Goal: Communication & Community: Participate in discussion

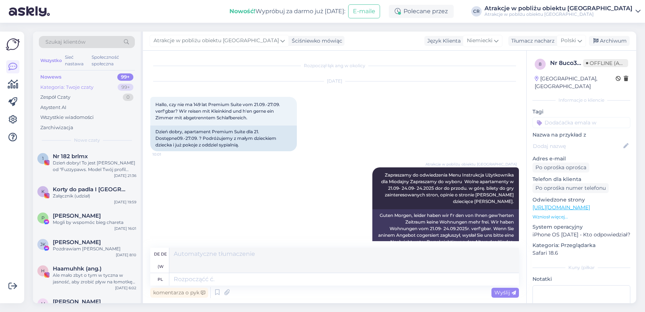
click at [58, 90] on div "Kategoria: Twoje czaty" at bounding box center [66, 87] width 53 height 7
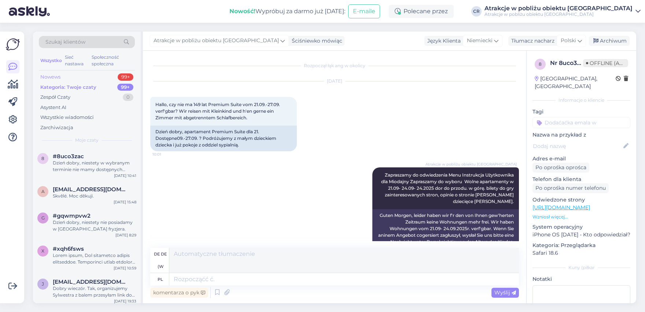
click at [52, 77] on div "Nowews" at bounding box center [50, 76] width 20 height 7
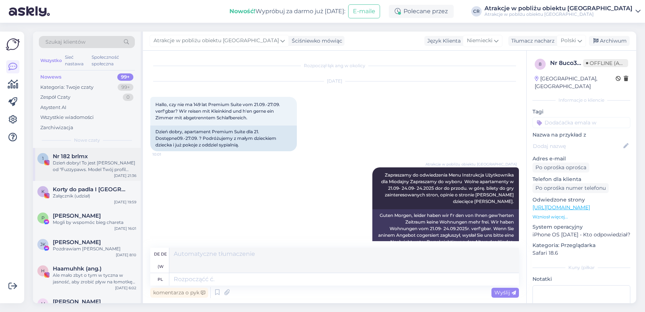
click at [83, 168] on div "Dzień dobry! To jest [PERSON_NAME] od "Fuzzypaws. Model Twój profil przykuł nas…" at bounding box center [95, 165] width 84 height 13
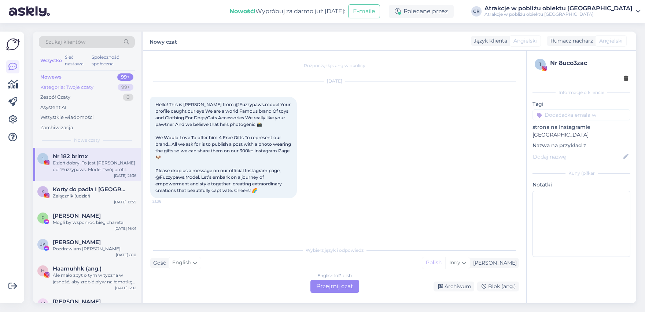
click at [76, 84] on div "Kategoria: Twoje czaty" at bounding box center [66, 87] width 53 height 7
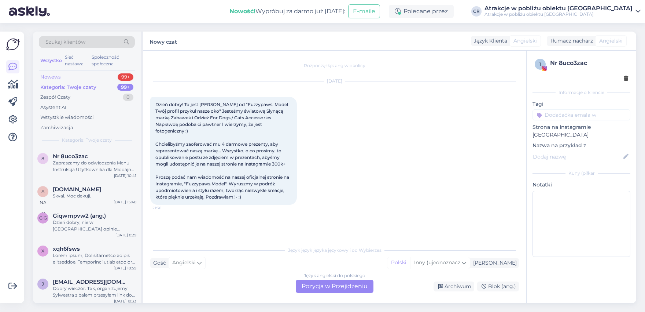
click at [56, 76] on div "Nowews" at bounding box center [50, 76] width 20 height 7
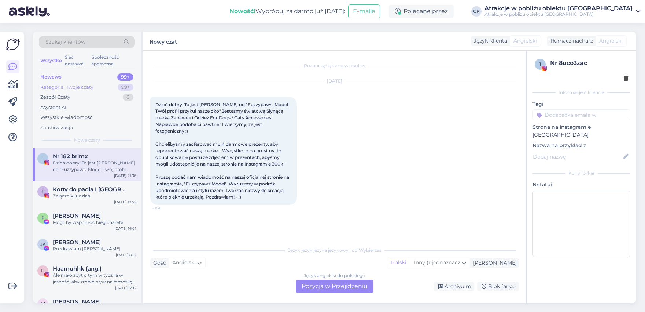
click at [66, 86] on div "Kategoria: Twoje czaty" at bounding box center [66, 87] width 53 height 7
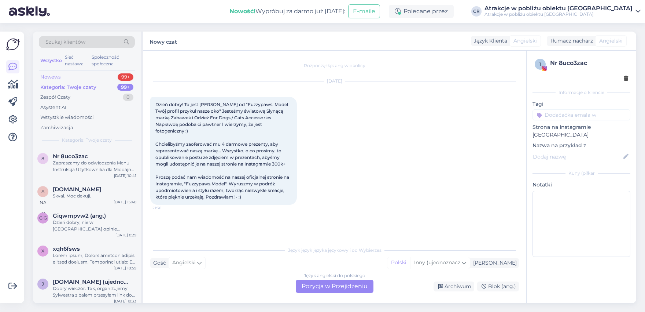
click at [55, 80] on div "Nowews" at bounding box center [50, 76] width 20 height 7
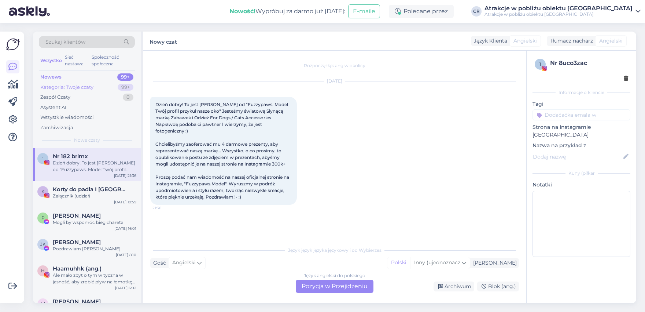
click at [66, 87] on div "Kategoria: Twoje czaty" at bounding box center [66, 87] width 53 height 7
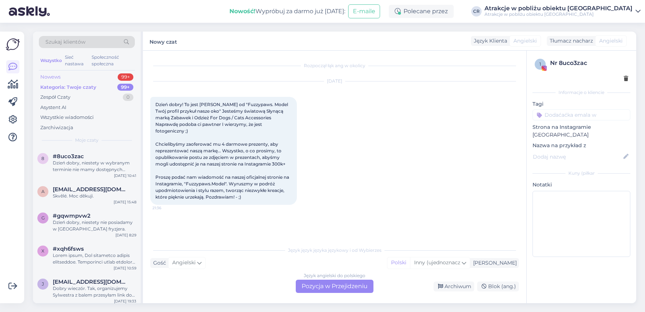
click at [43, 76] on div "Nowews" at bounding box center [50, 76] width 20 height 7
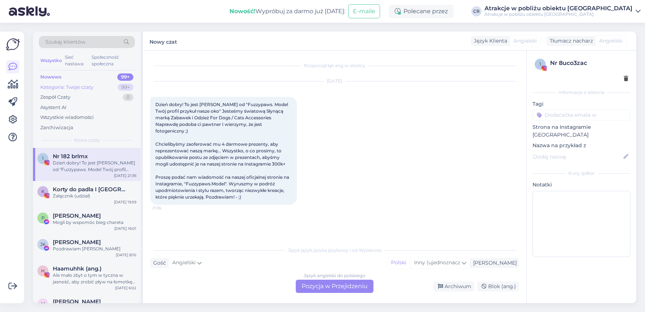
click at [47, 87] on div "Kategoria: Twoje czaty" at bounding box center [66, 87] width 53 height 7
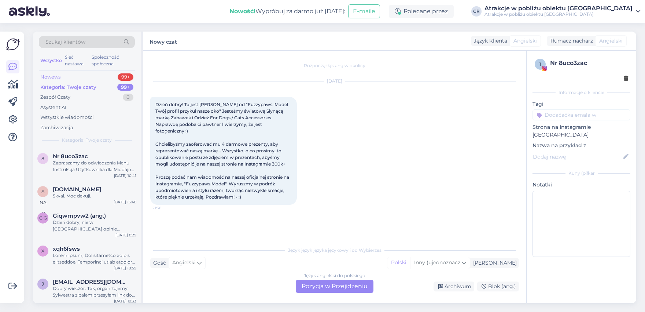
click at [46, 80] on div "Nowews" at bounding box center [50, 76] width 20 height 7
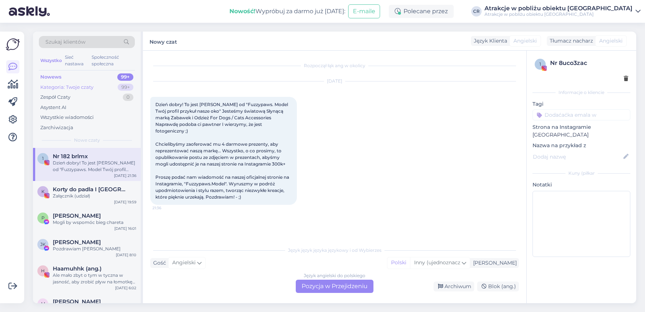
click at [53, 87] on div "Kategoria: Twoje czaty" at bounding box center [66, 87] width 53 height 7
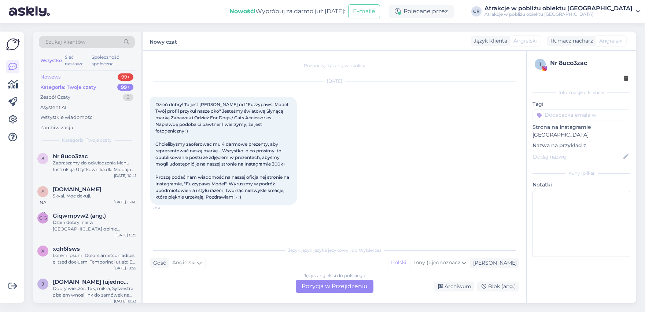
click at [48, 78] on div "Nowews" at bounding box center [50, 76] width 20 height 7
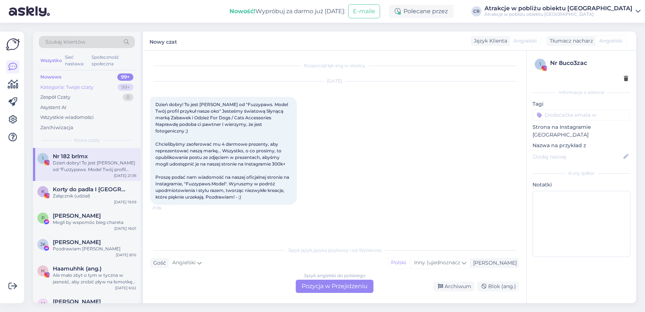
click at [71, 84] on div "Kategoria: Twoje czaty" at bounding box center [66, 87] width 53 height 7
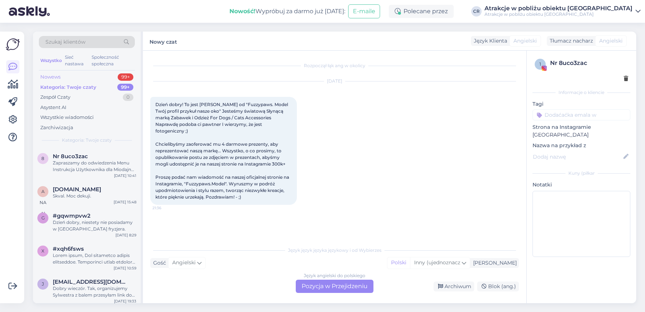
click at [56, 78] on div "Nowews" at bounding box center [50, 76] width 20 height 7
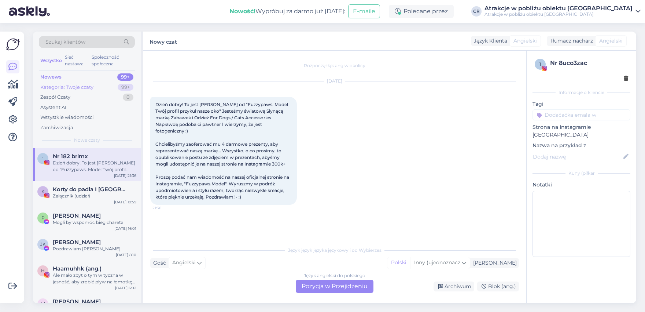
click at [68, 84] on div "Kategoria: Twoje czaty" at bounding box center [66, 87] width 53 height 7
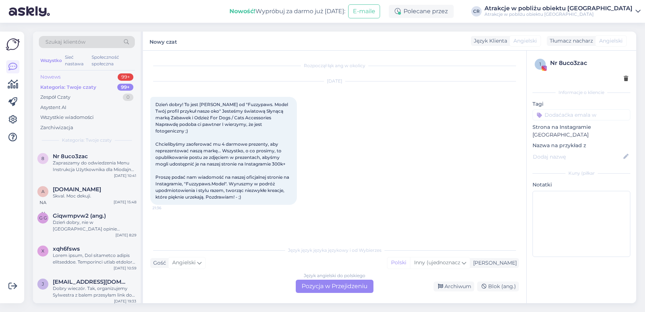
click at [52, 76] on div "Nowews" at bounding box center [50, 76] width 20 height 7
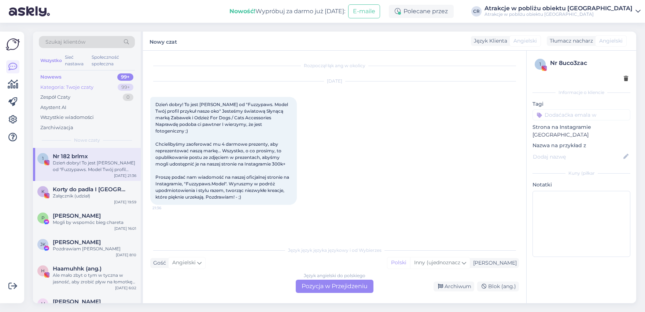
click at [60, 90] on div "Kategoria: Twoje czaty" at bounding box center [66, 87] width 53 height 7
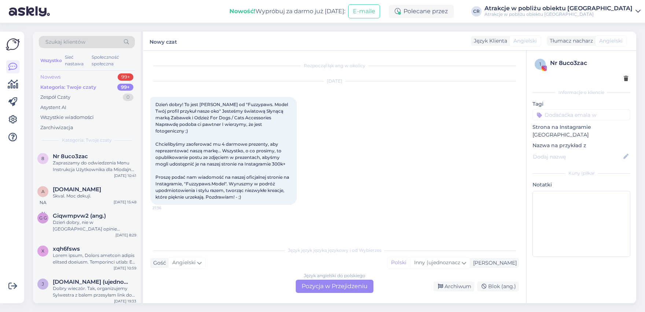
click at [51, 78] on div "Nowews" at bounding box center [50, 76] width 20 height 7
